Goal: Transaction & Acquisition: Purchase product/service

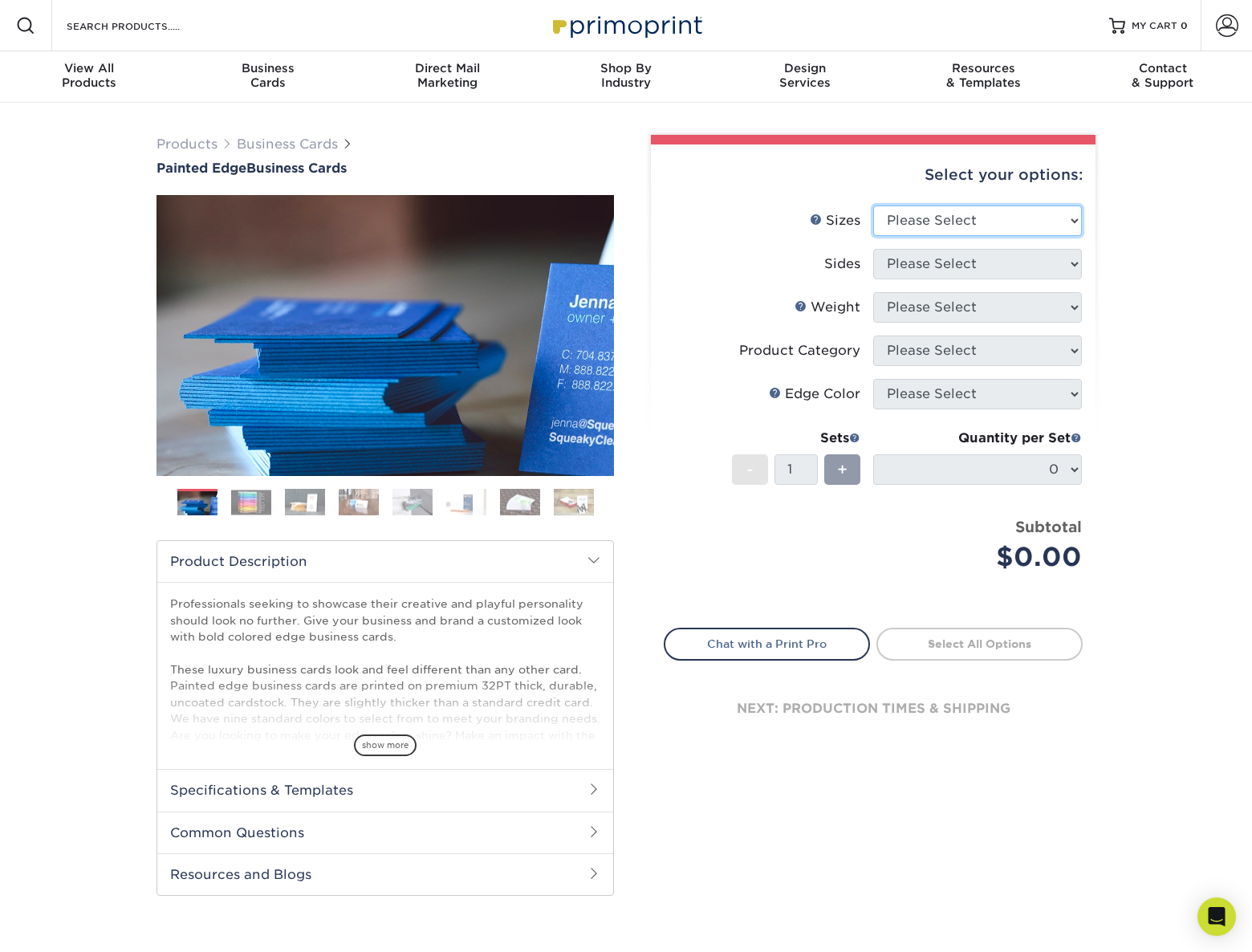
select select "2.00x3.50"
click option "2" x 3.5" - Standard" at bounding box center [0, 0] width 0 height 0
select select "13abbda7-1d64-4f25-8bb2-c179b224825d"
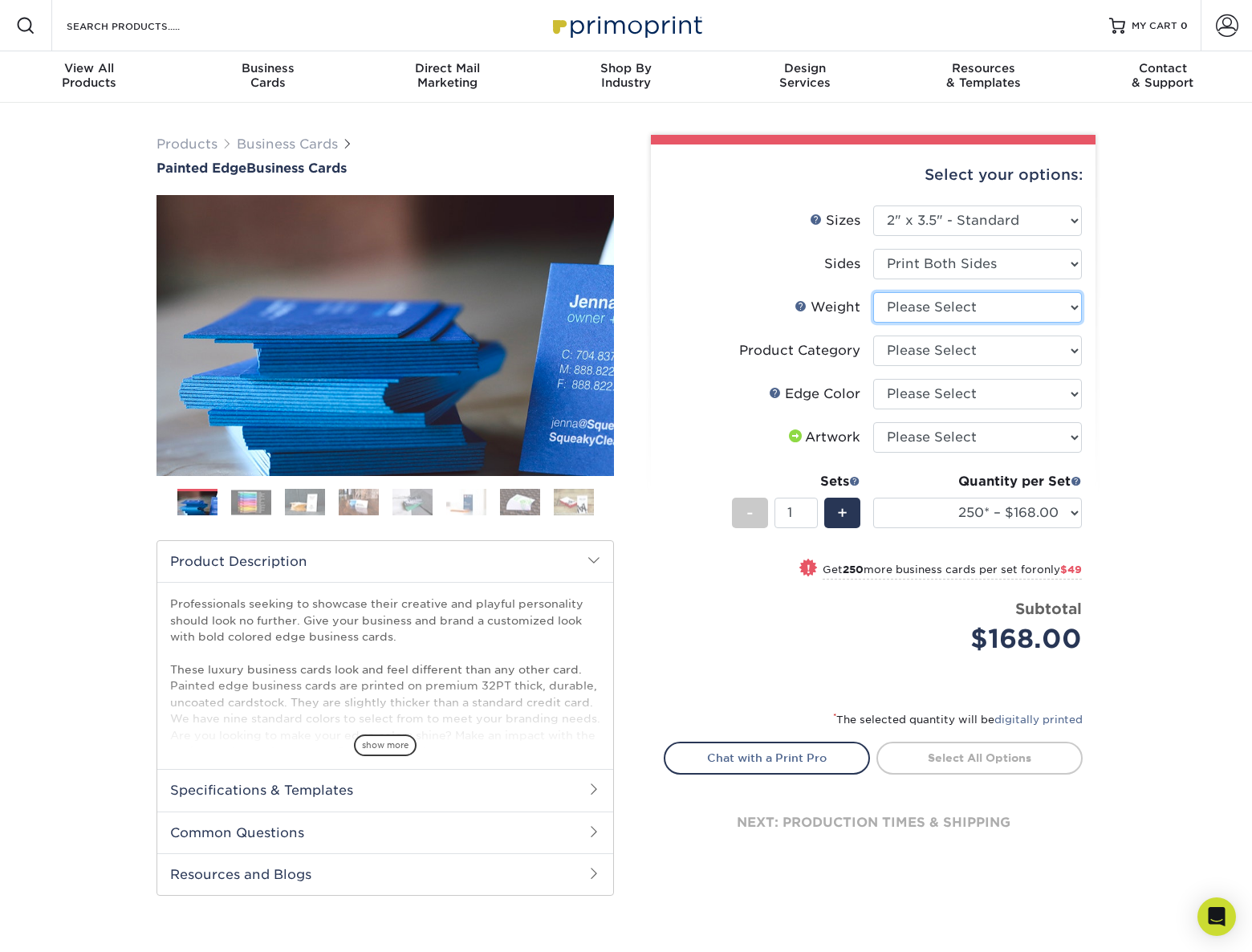
select select "32PTUC"
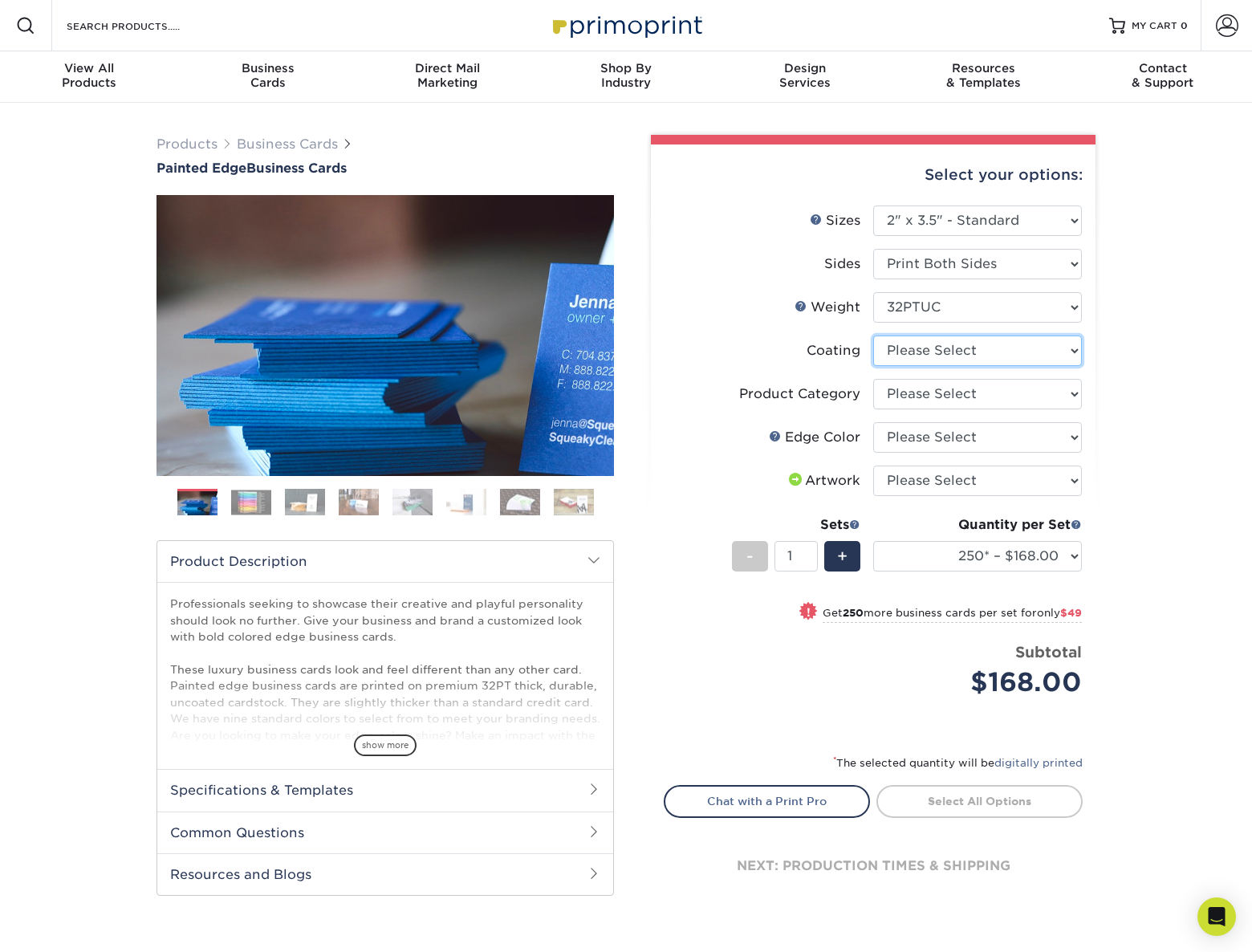
click option "Please Select" at bounding box center [0, 0] width 0 height 0
select select "3b5148f1-0588-4f88-a218-97bcfdce65c1"
click option "Business Cards" at bounding box center [0, 0] width 0 height 0
select select "8edf2e46-2dbb-4a7c-bc5c-20ba781fe219"
click option "Blue" at bounding box center [0, 0] width 0 height 0
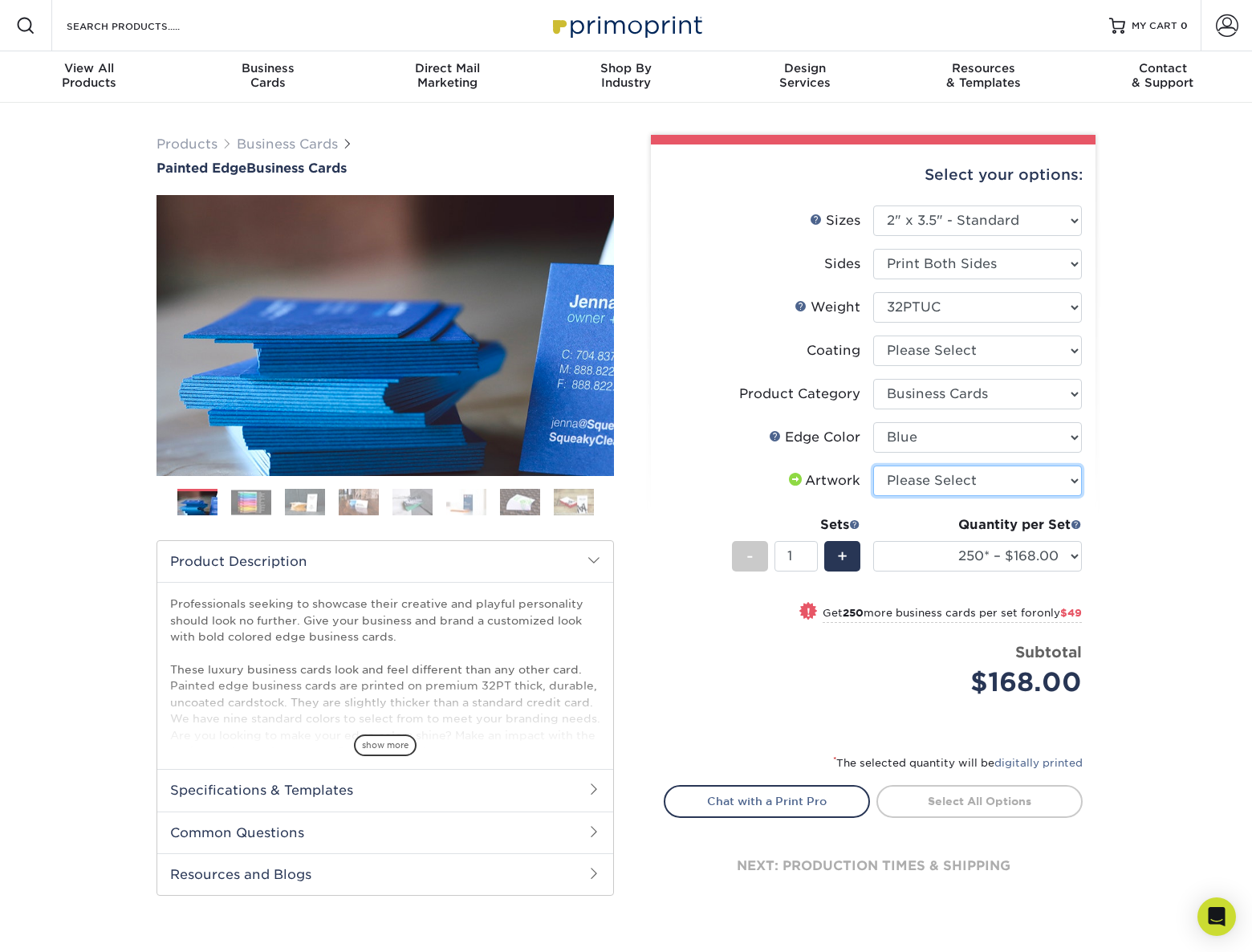
select select "upload"
click option "I will upload files" at bounding box center [0, 0] width 0 height 0
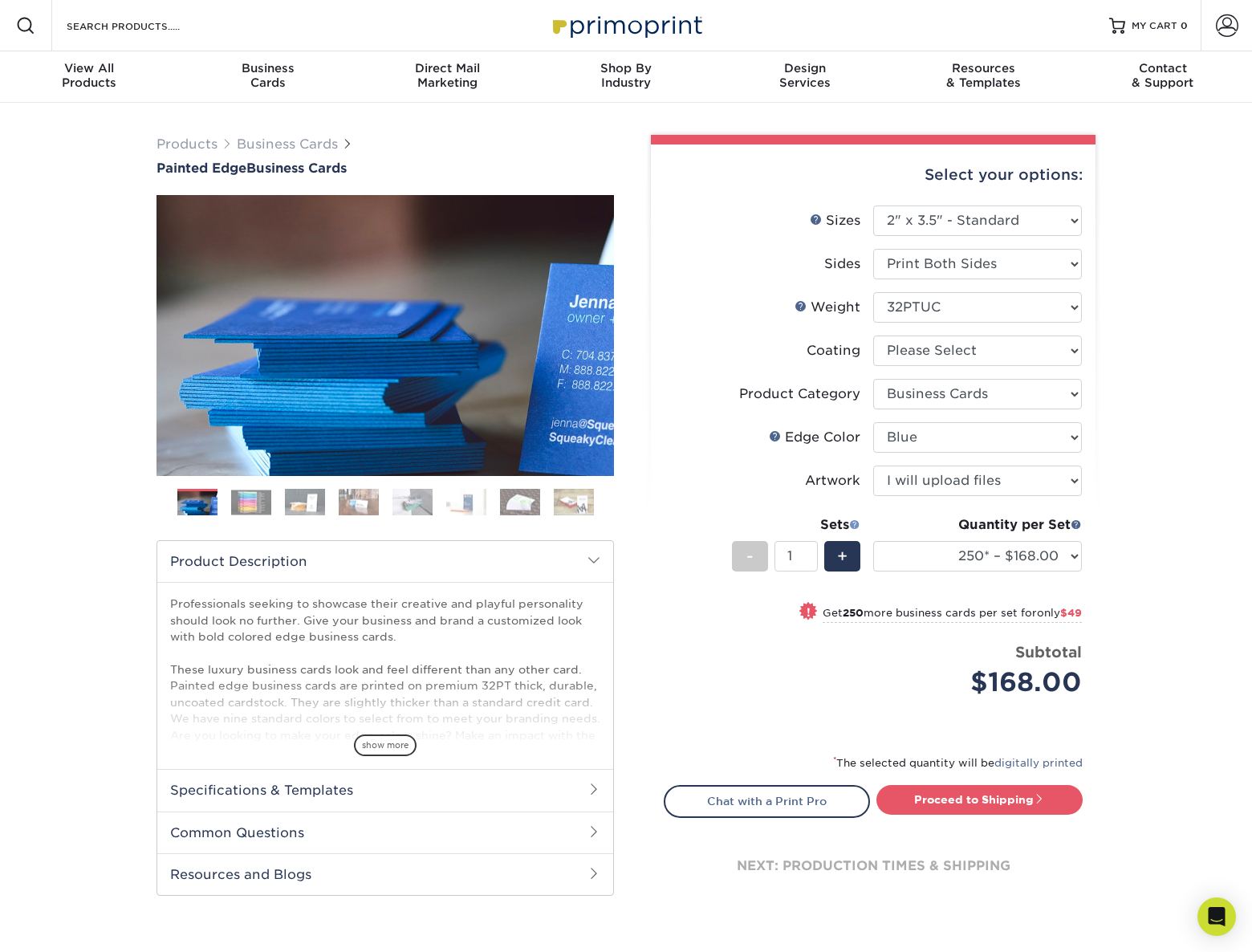
click at [854, 527] on span at bounding box center [854, 524] width 11 height 11
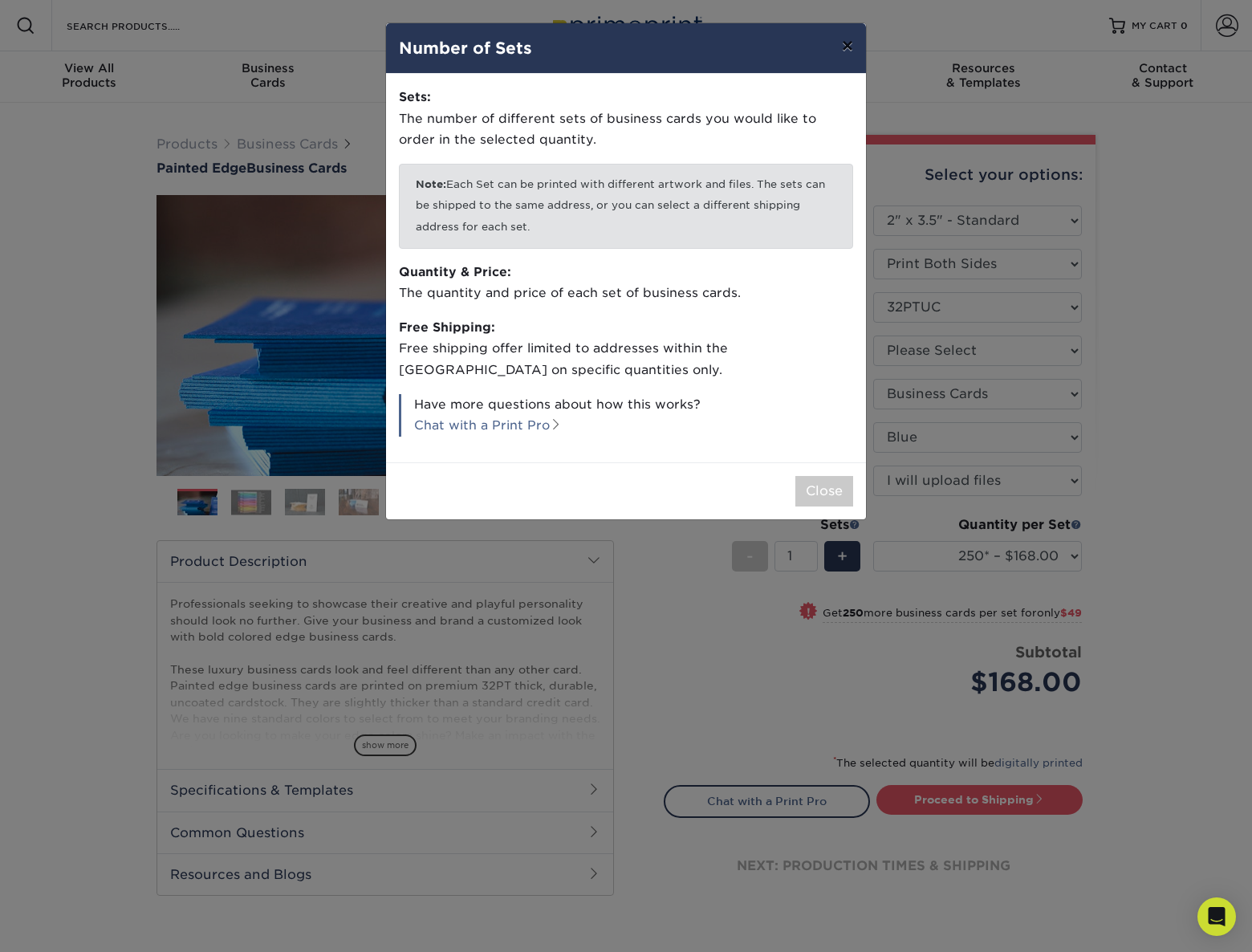
click at [848, 45] on button "×" at bounding box center [847, 46] width 37 height 45
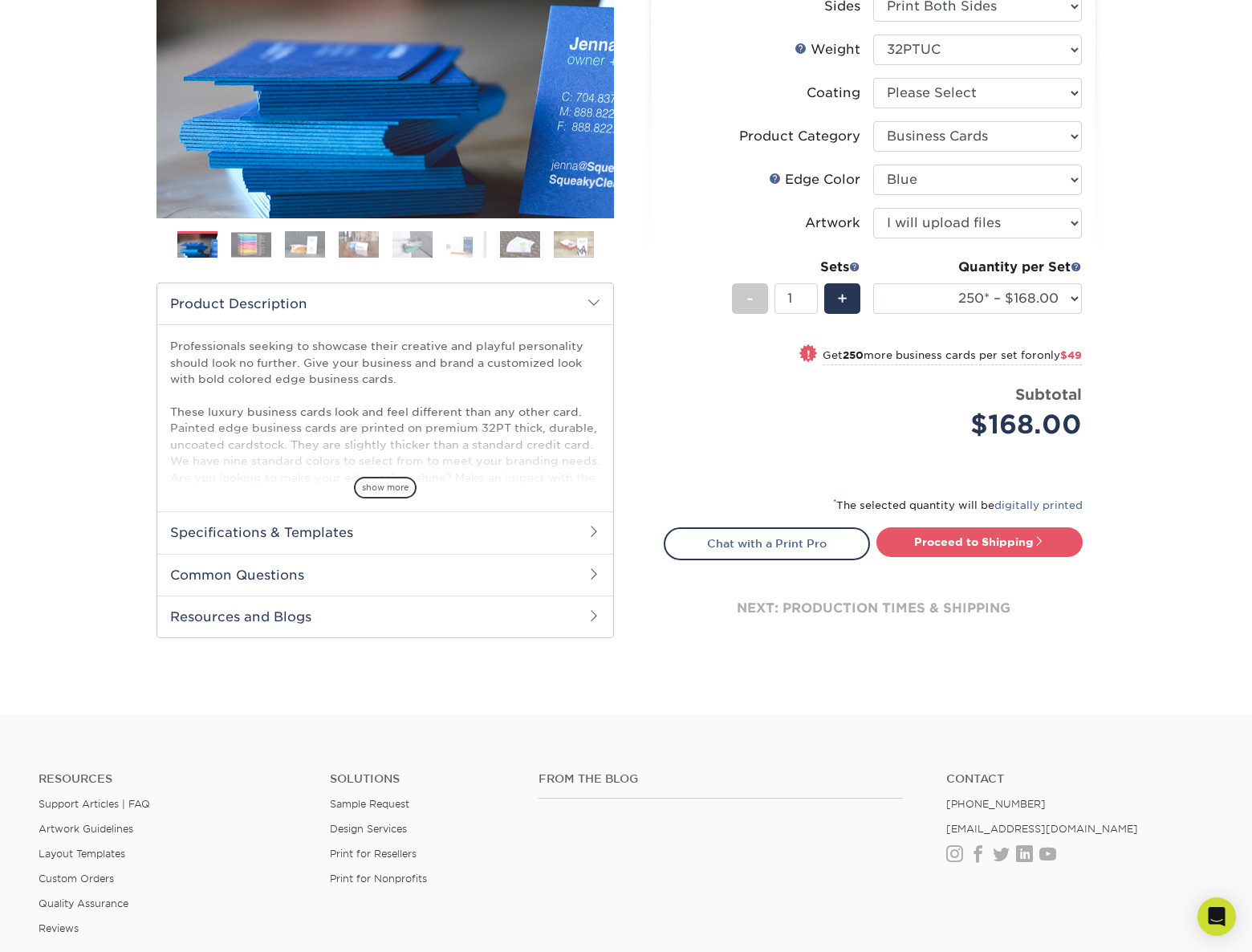
scroll to position [256, 0]
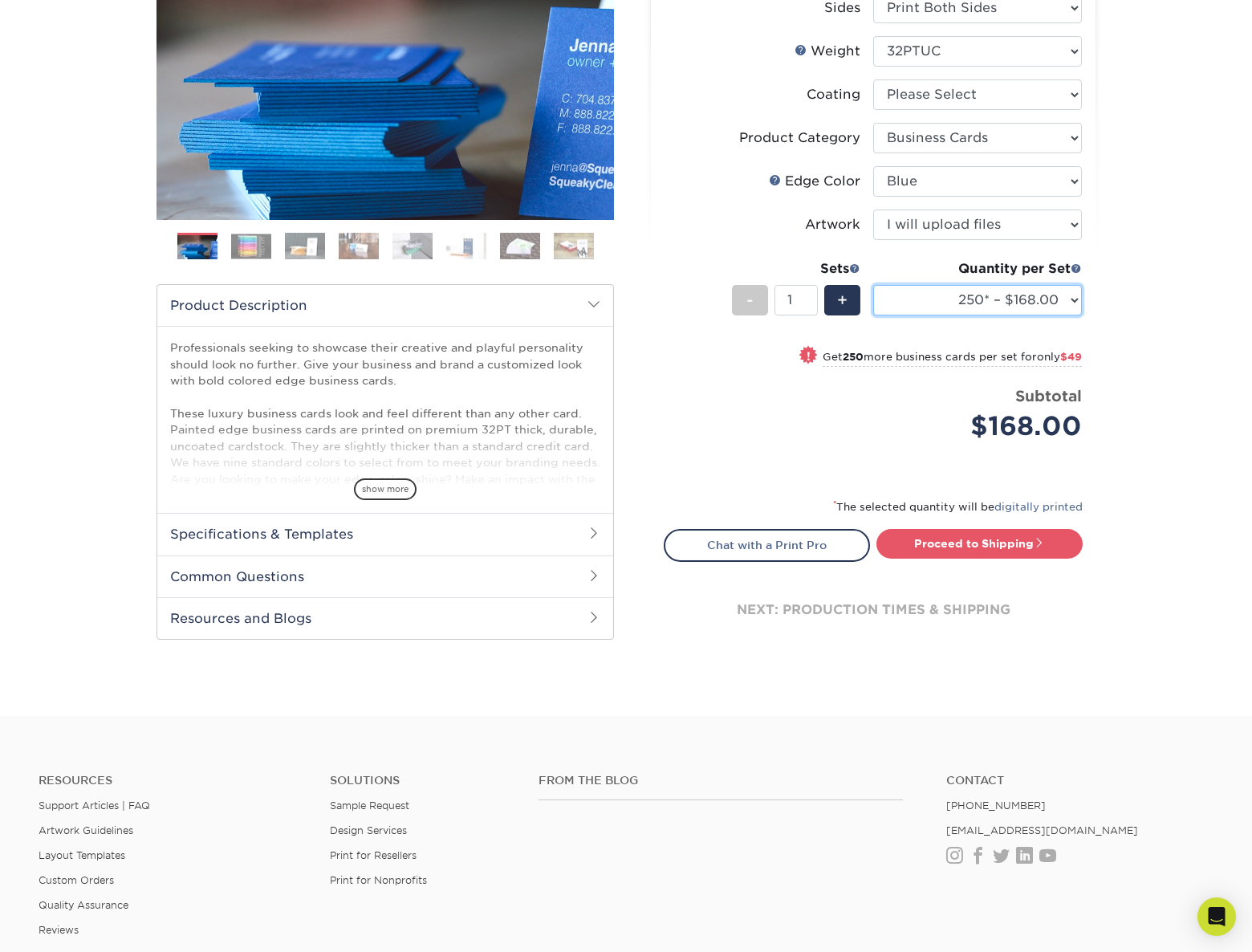
click option "250* – $168.00" at bounding box center [0, 0] width 0 height 0
